Goal: Use online tool/utility

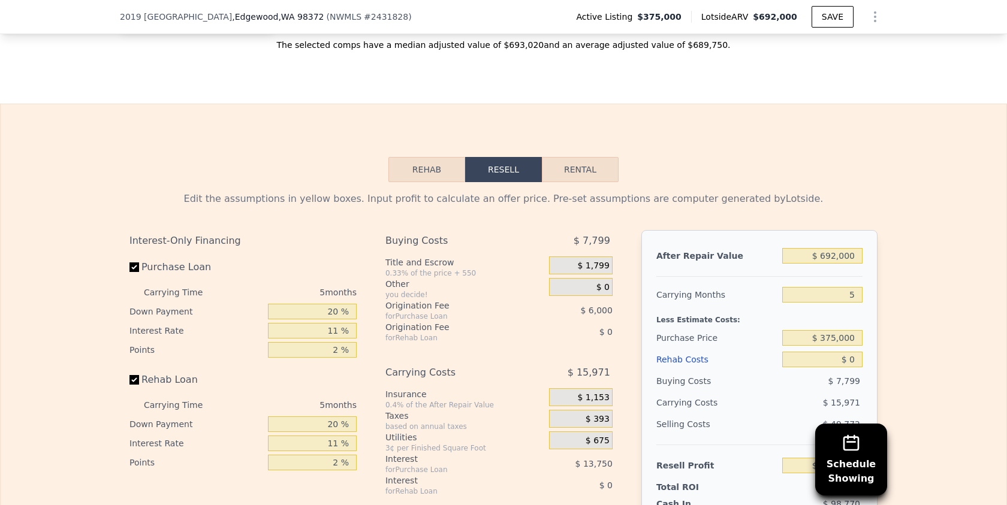
scroll to position [1828, 0]
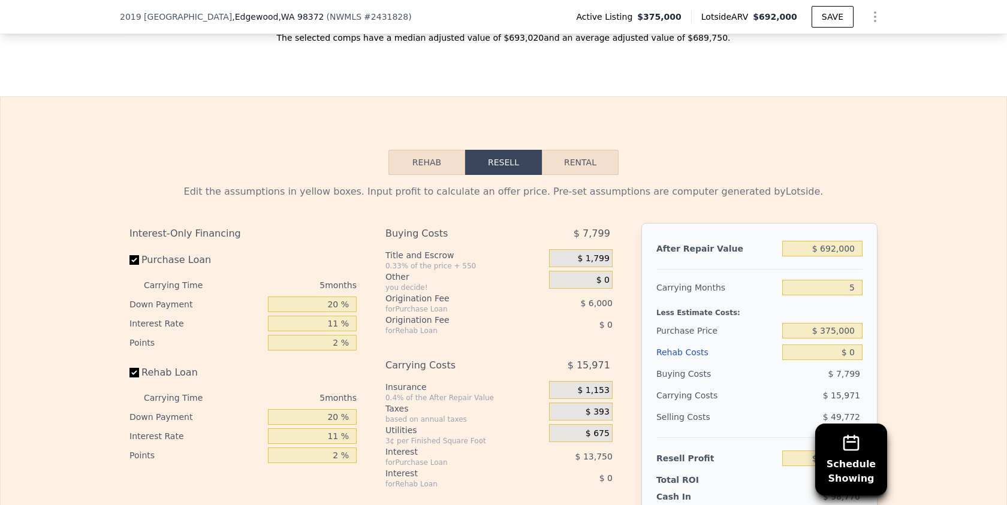
click at [436, 161] on button "Rehab" at bounding box center [426, 162] width 77 height 25
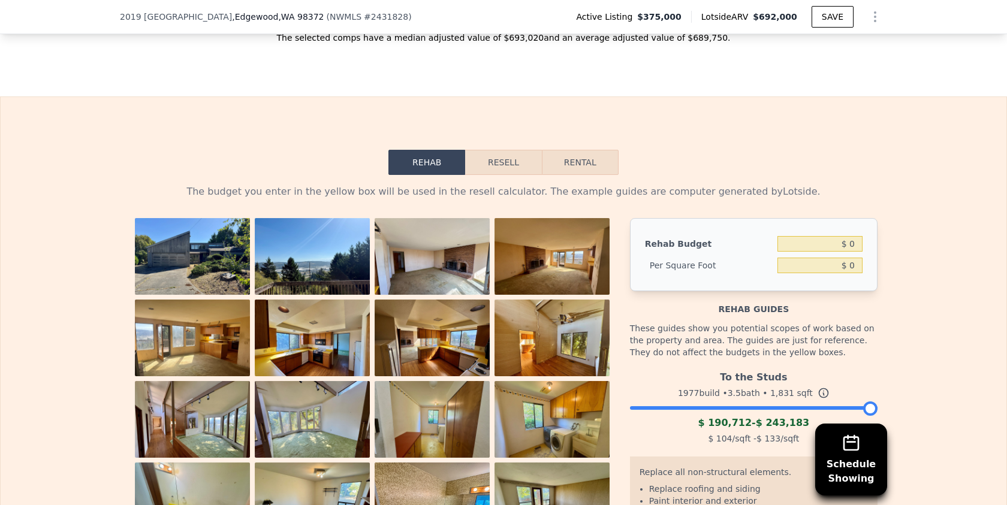
click at [508, 168] on button "Resell" at bounding box center [503, 162] width 76 height 25
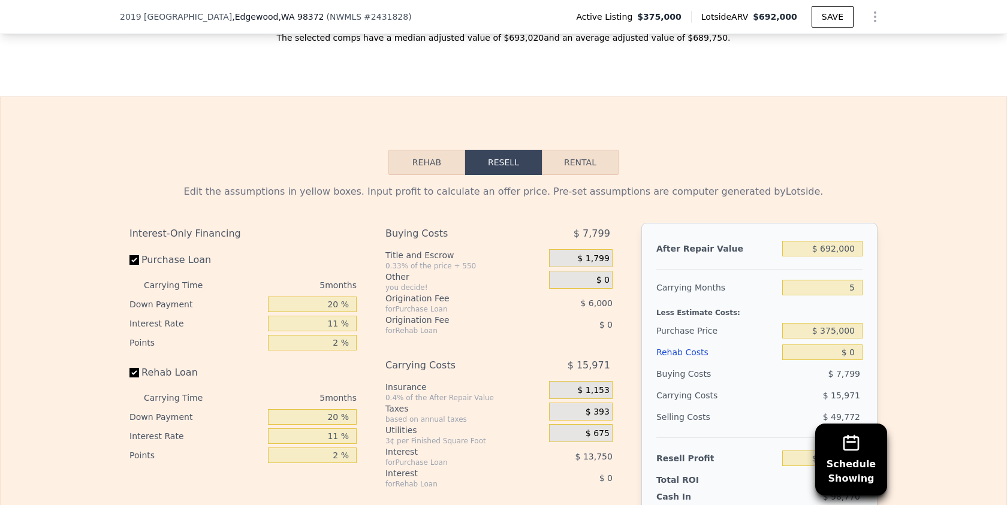
click at [572, 167] on button "Rental" at bounding box center [580, 162] width 77 height 25
select select "30"
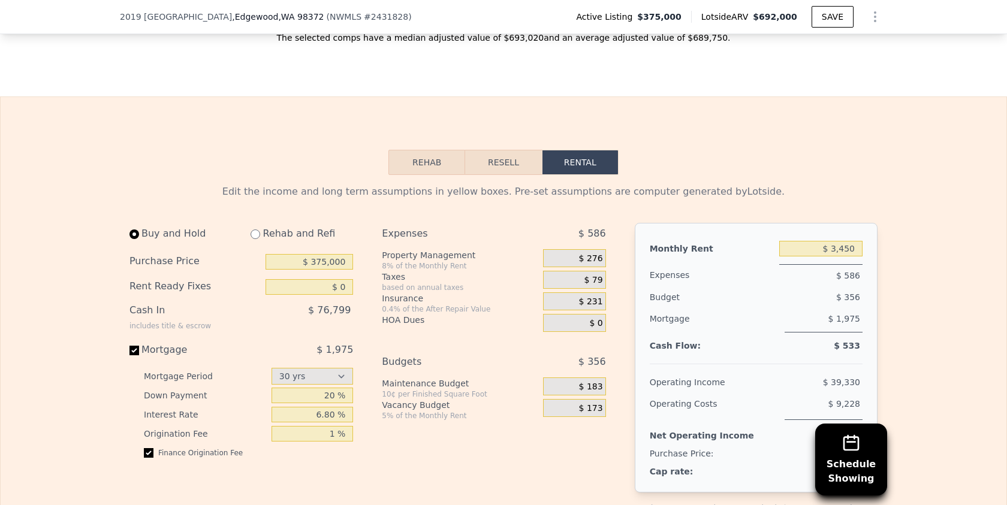
click at [434, 165] on button "Rehab" at bounding box center [426, 162] width 77 height 25
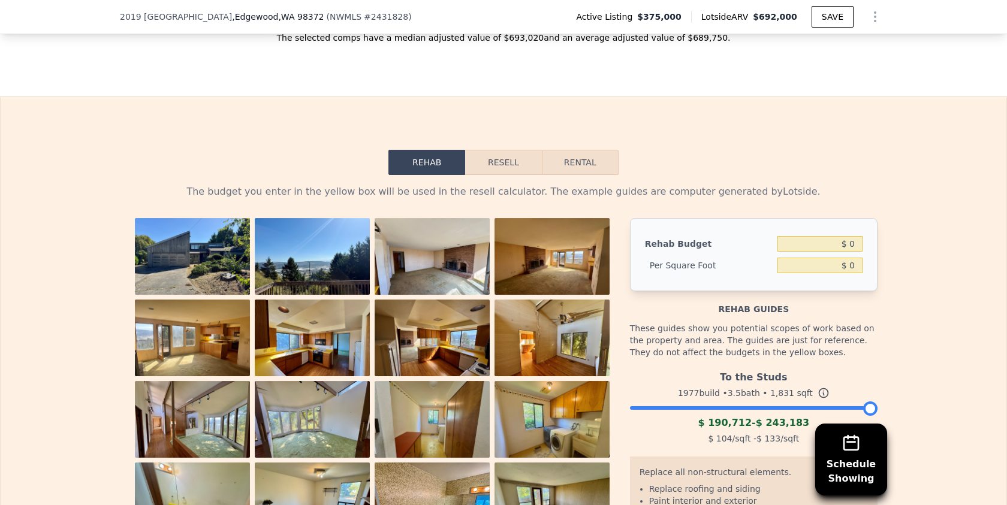
click at [512, 168] on button "Resell" at bounding box center [503, 162] width 76 height 25
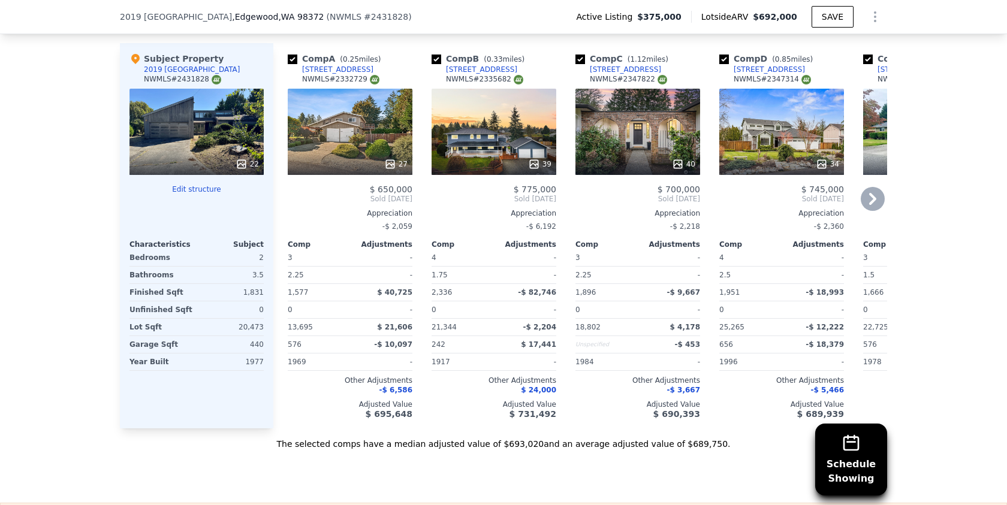
scroll to position [1423, 0]
click at [876, 200] on icon at bounding box center [873, 198] width 24 height 24
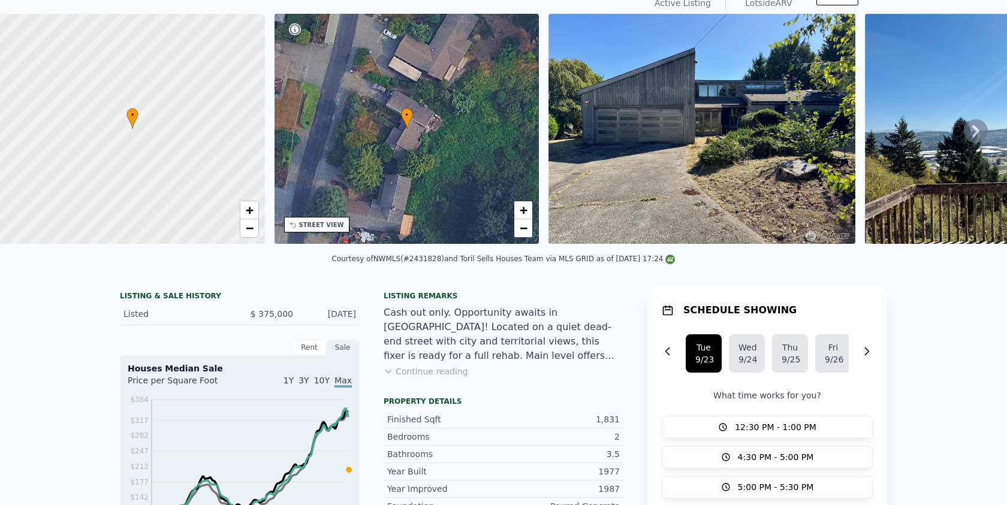
scroll to position [4, 0]
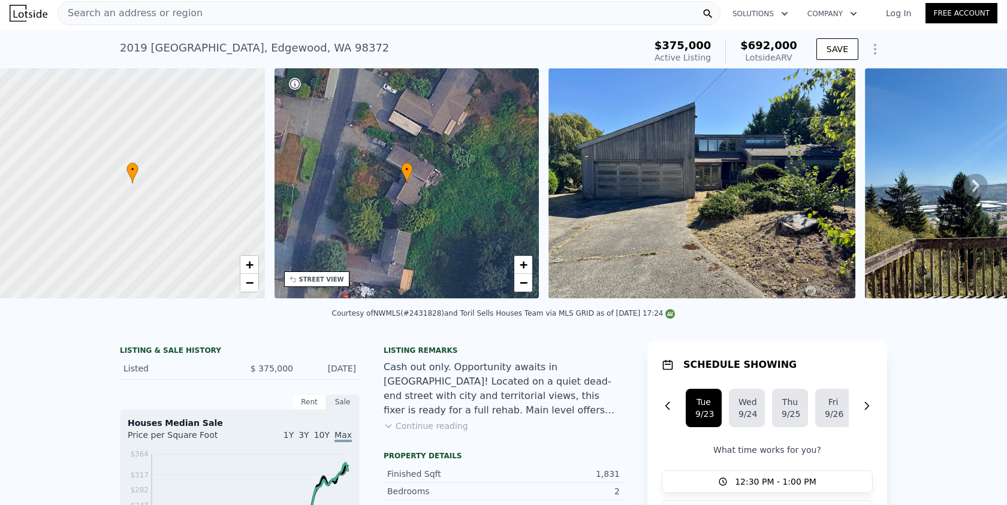
click at [976, 183] on icon at bounding box center [975, 186] width 7 height 12
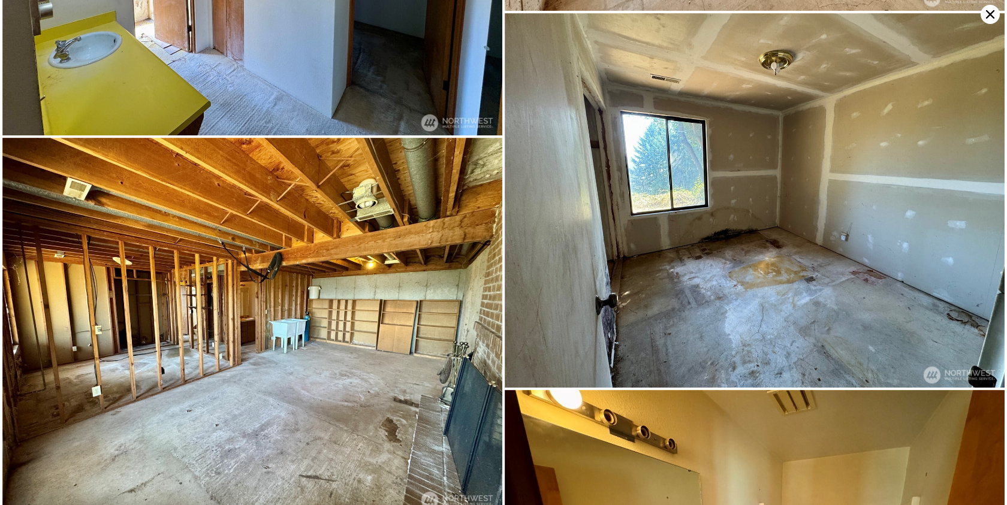
scroll to position [3399, 0]
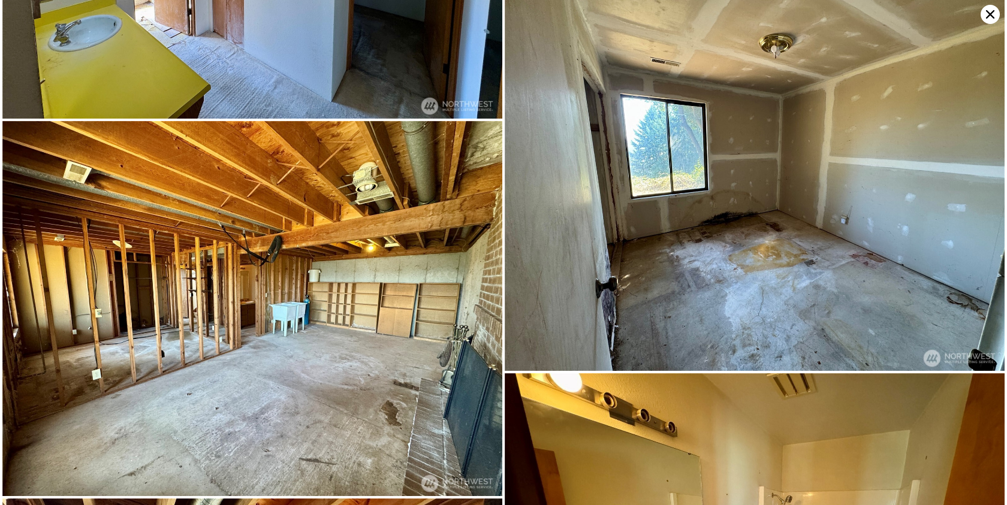
click at [988, 21] on icon at bounding box center [989, 14] width 19 height 19
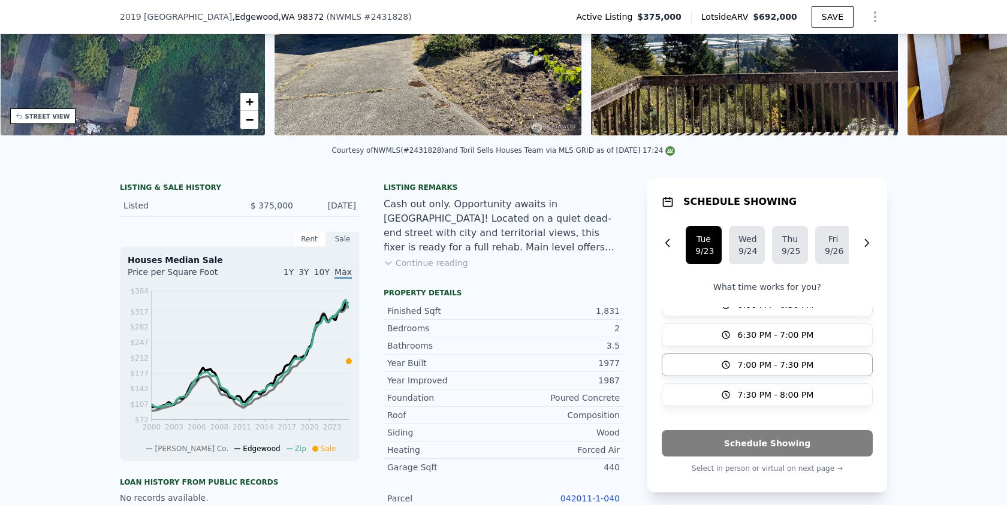
scroll to position [0, 0]
